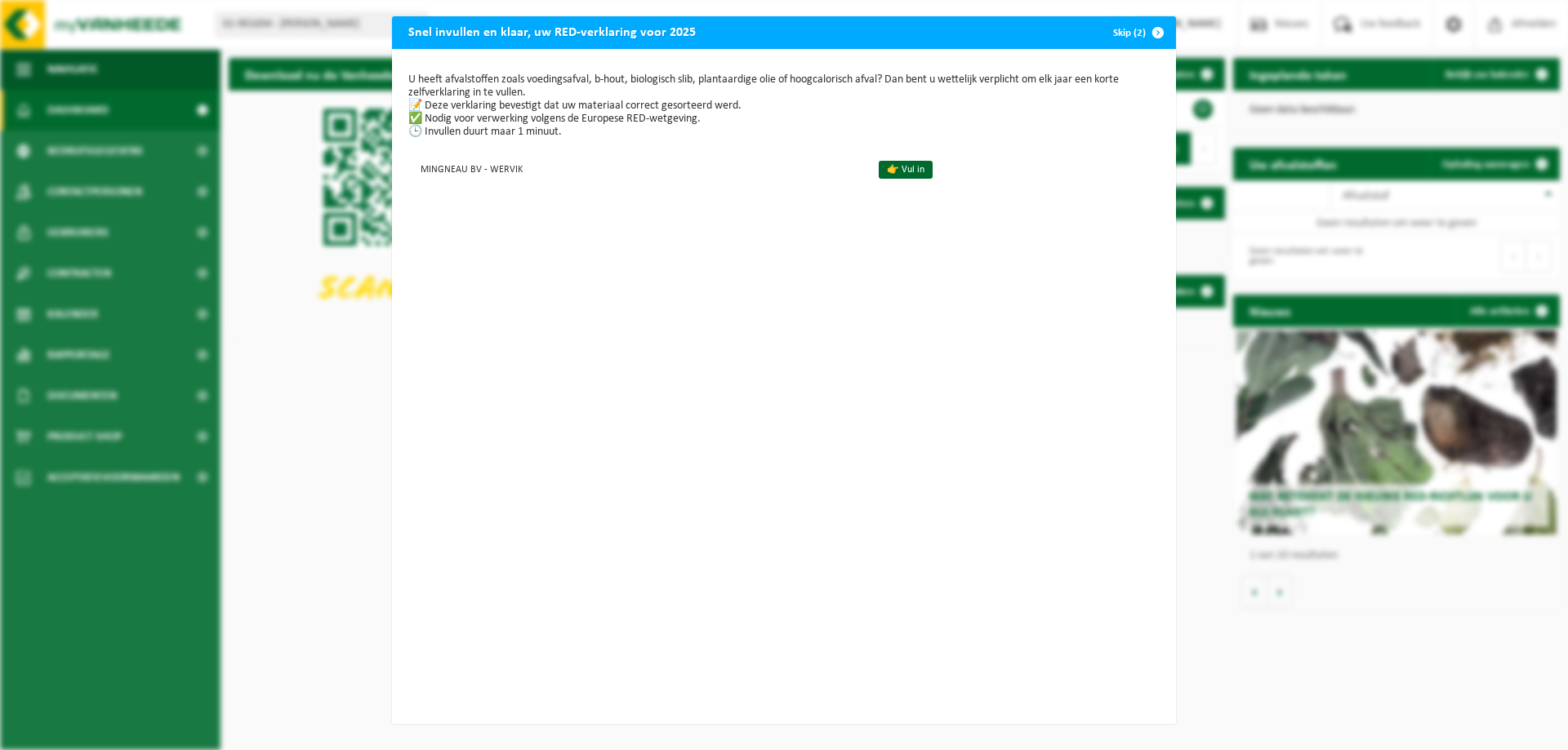
click at [1152, 32] on span "button" at bounding box center [1158, 32] width 33 height 33
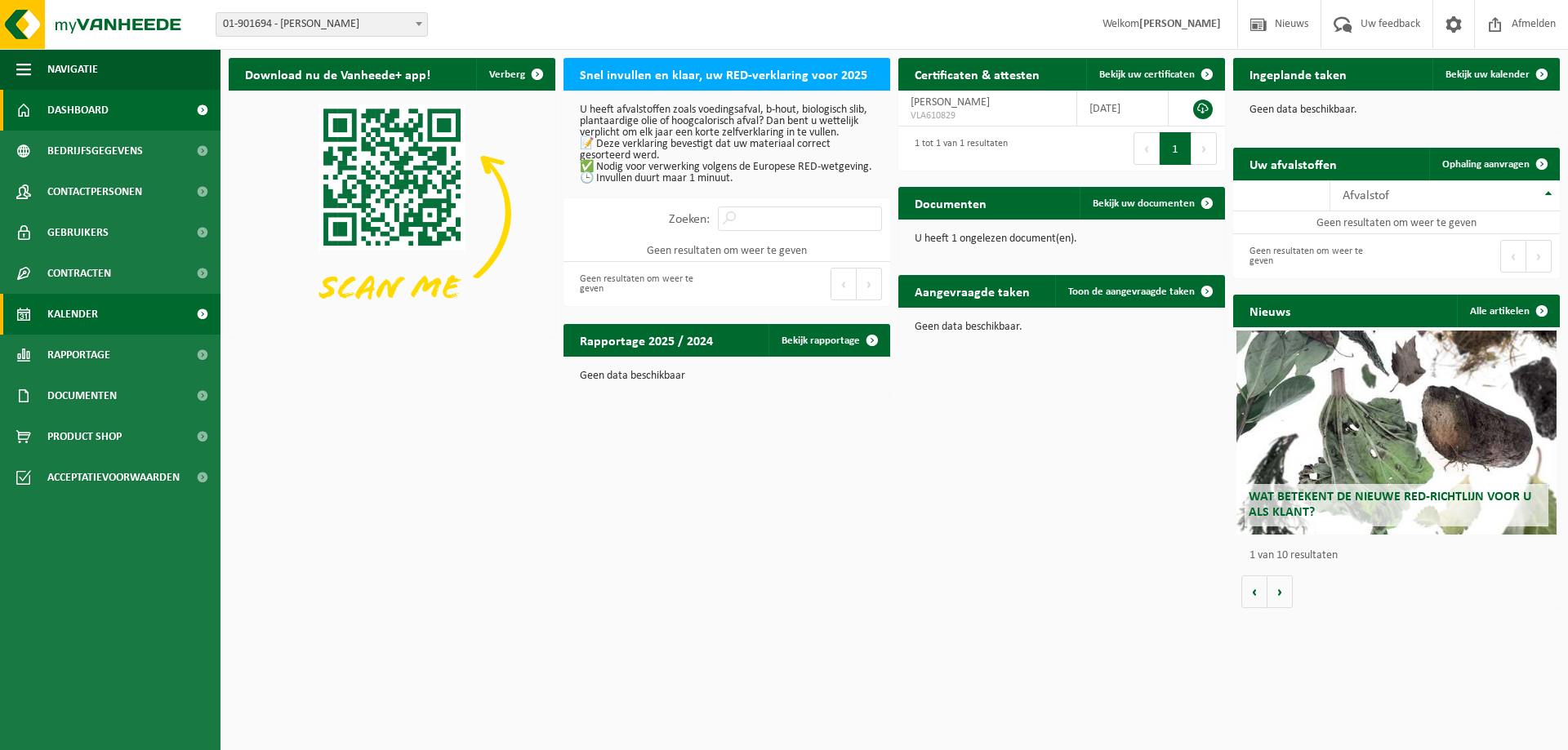
click at [109, 315] on link "Kalender" at bounding box center [110, 314] width 220 height 41
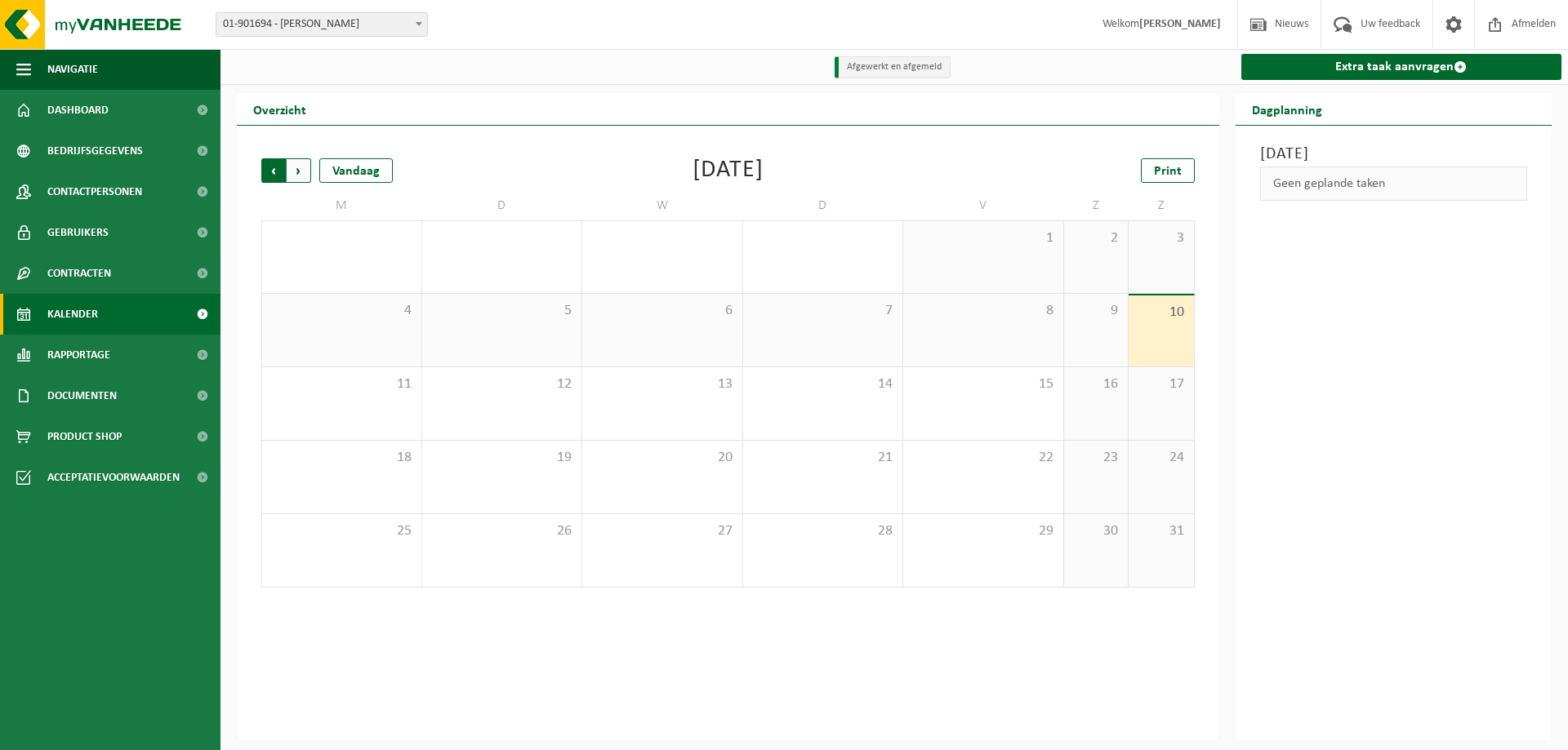
click at [297, 172] on span "Volgende" at bounding box center [299, 170] width 25 height 25
click at [263, 172] on span "Vorige" at bounding box center [273, 170] width 25 height 25
click at [264, 172] on span "Vorige" at bounding box center [273, 170] width 25 height 25
drag, startPoint x: 437, startPoint y: 319, endPoint x: 393, endPoint y: 329, distance: 45.1
click at [436, 319] on span "8" at bounding box center [502, 311] width 143 height 18
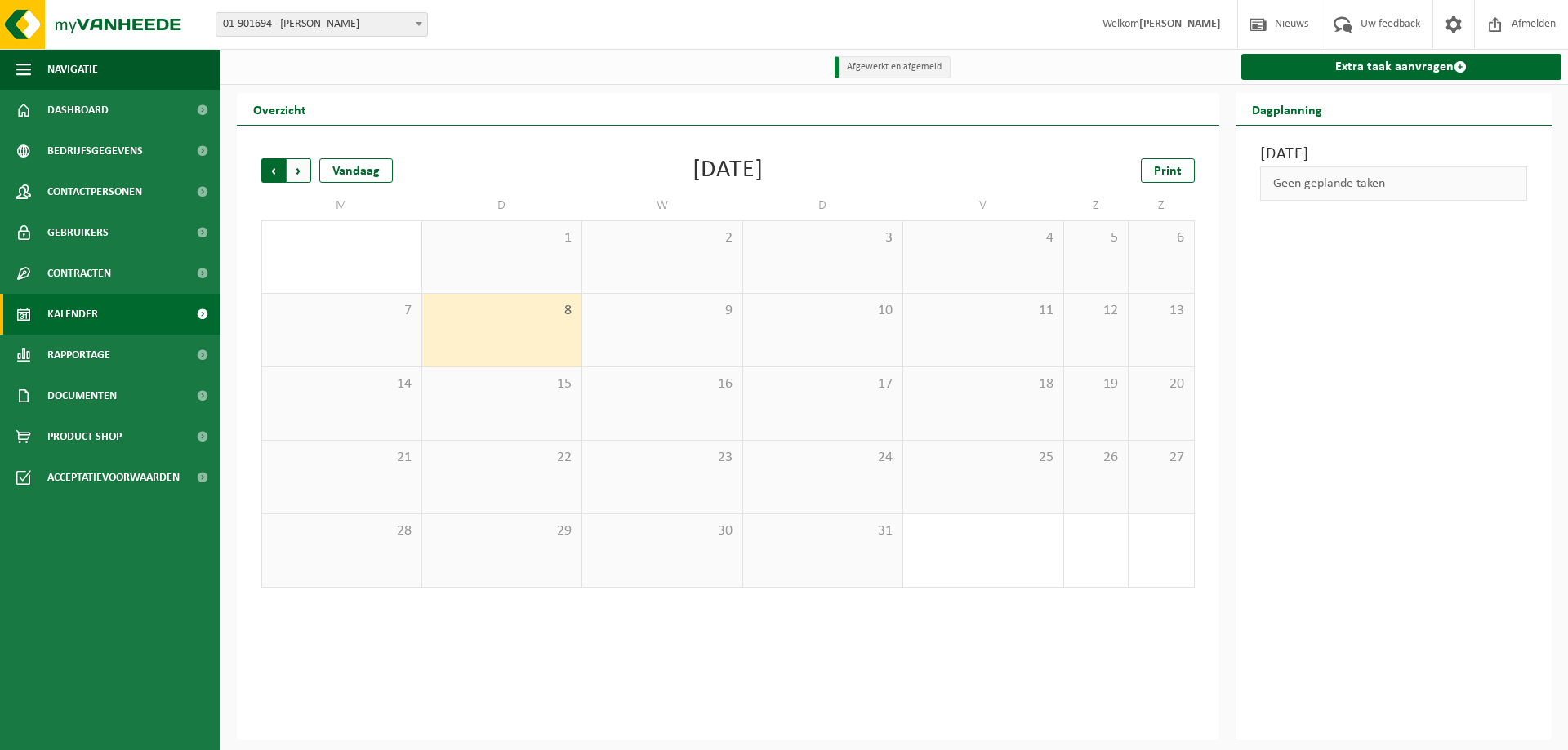
click at [301, 169] on span "Volgende" at bounding box center [299, 170] width 25 height 25
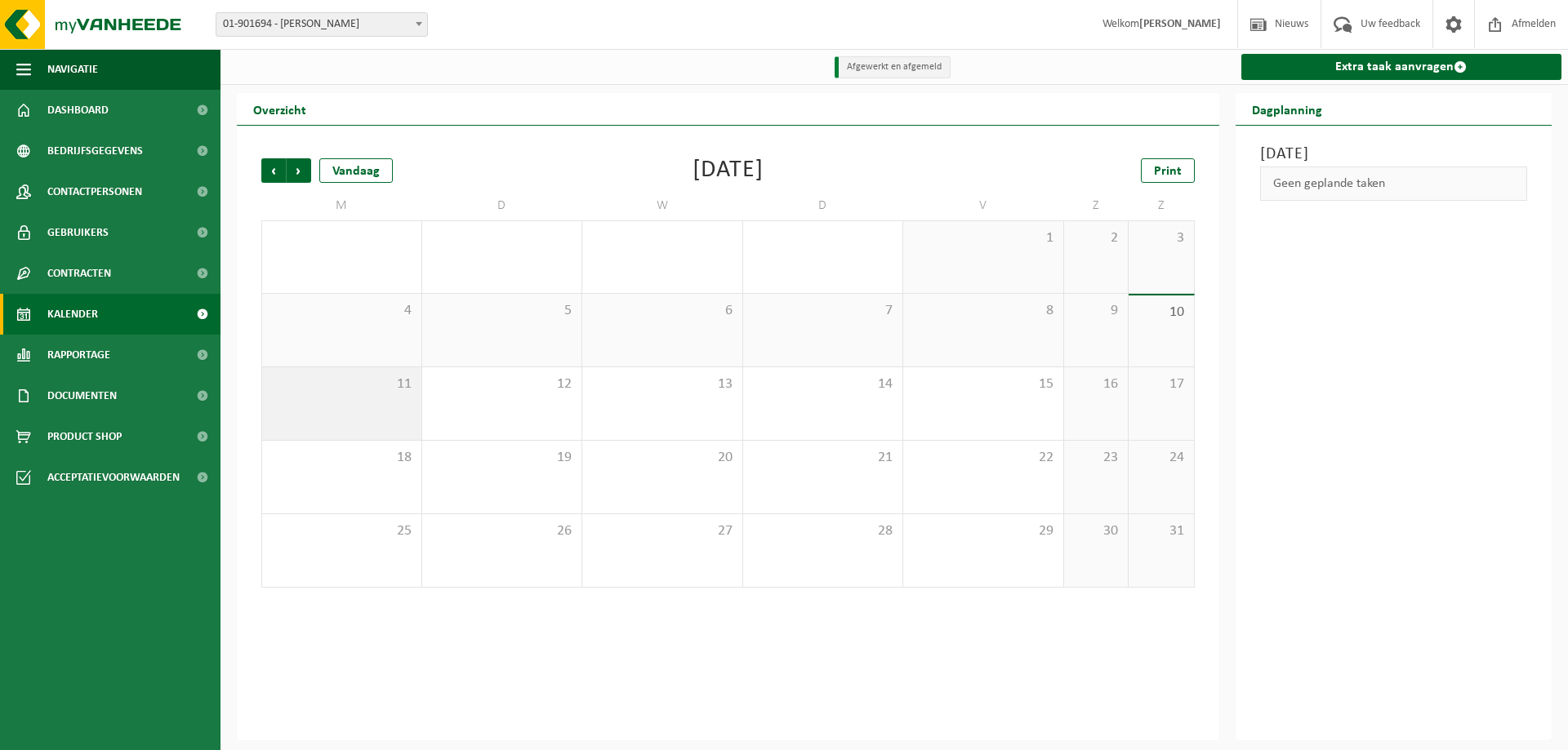
drag, startPoint x: 350, startPoint y: 374, endPoint x: 419, endPoint y: 381, distance: 69.4
click at [351, 374] on div "11" at bounding box center [342, 403] width 159 height 73
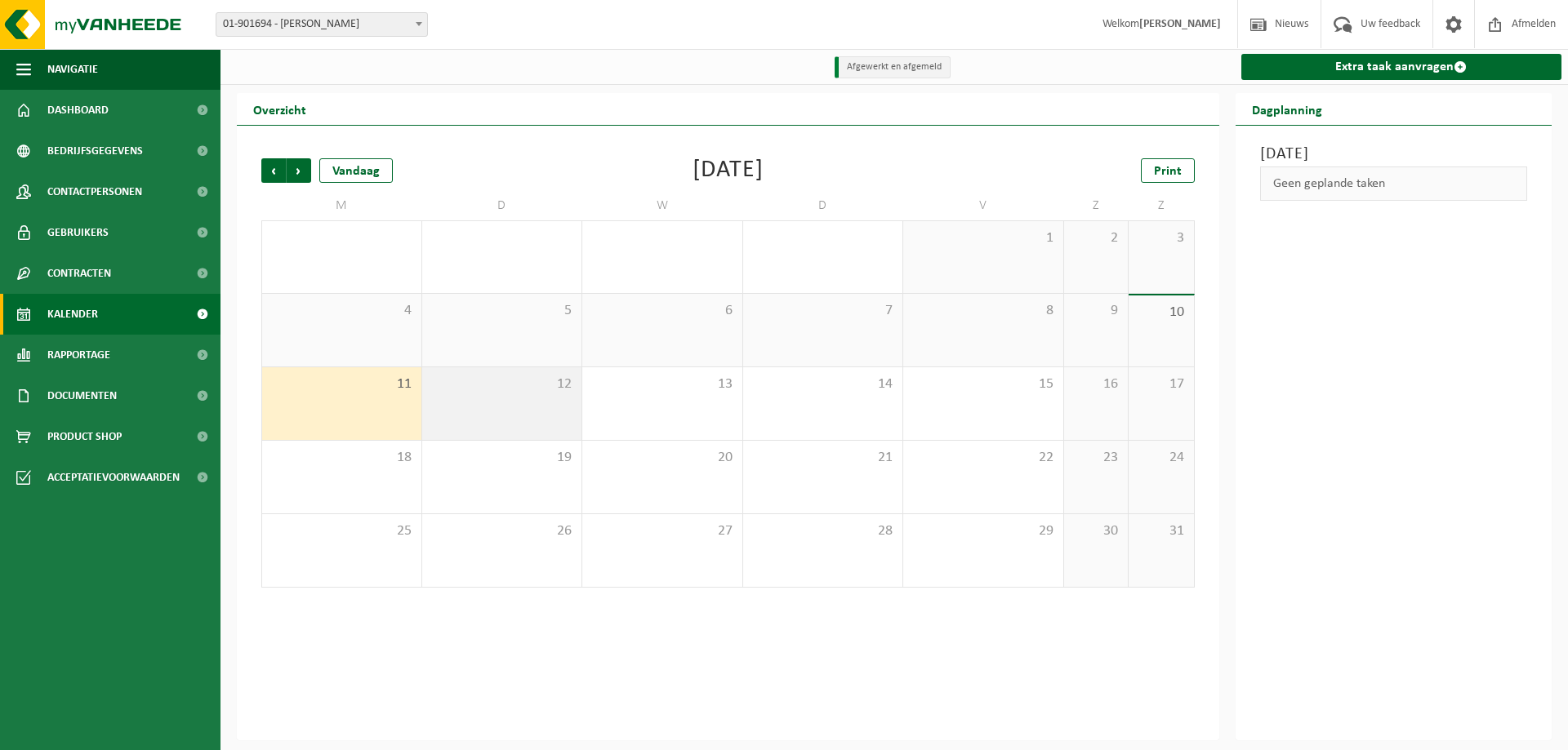
click at [505, 400] on div "12" at bounding box center [502, 403] width 160 height 73
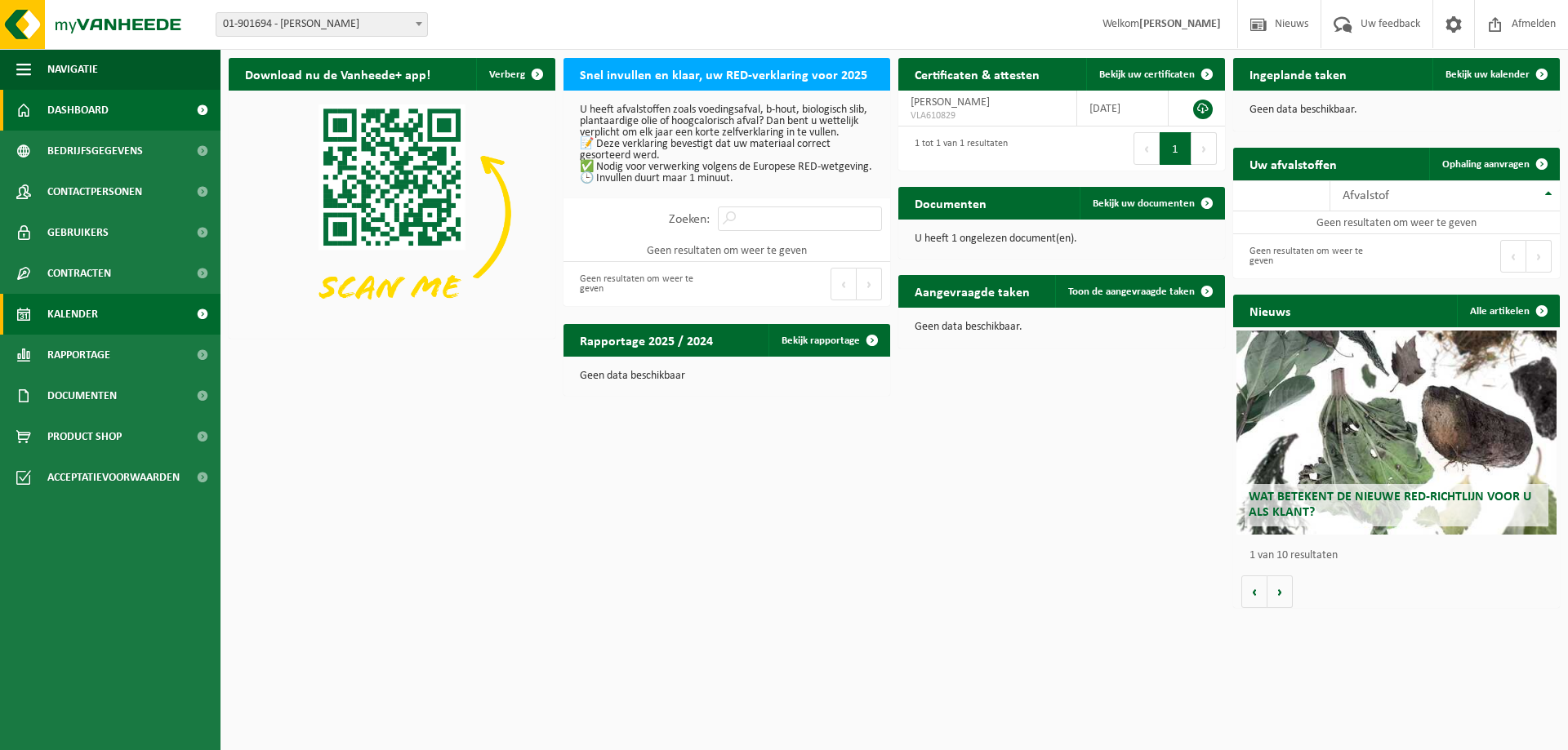
click at [87, 315] on span "Kalender" at bounding box center [73, 314] width 51 height 41
